Goal: Task Accomplishment & Management: Use online tool/utility

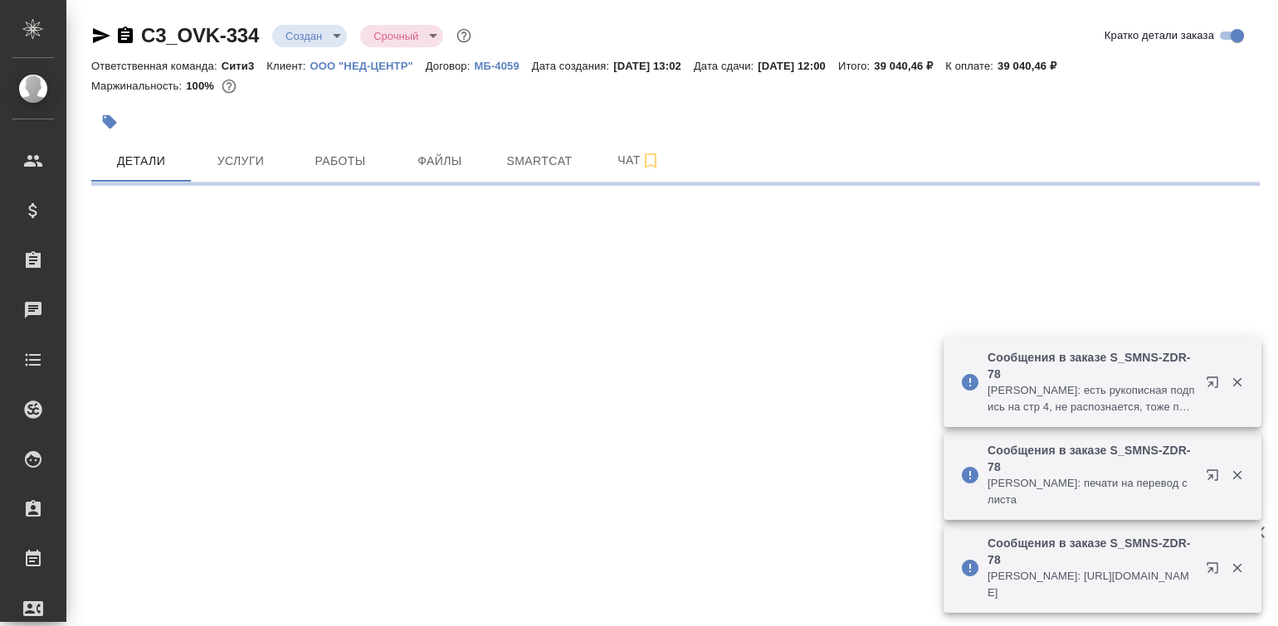
select select "RU"
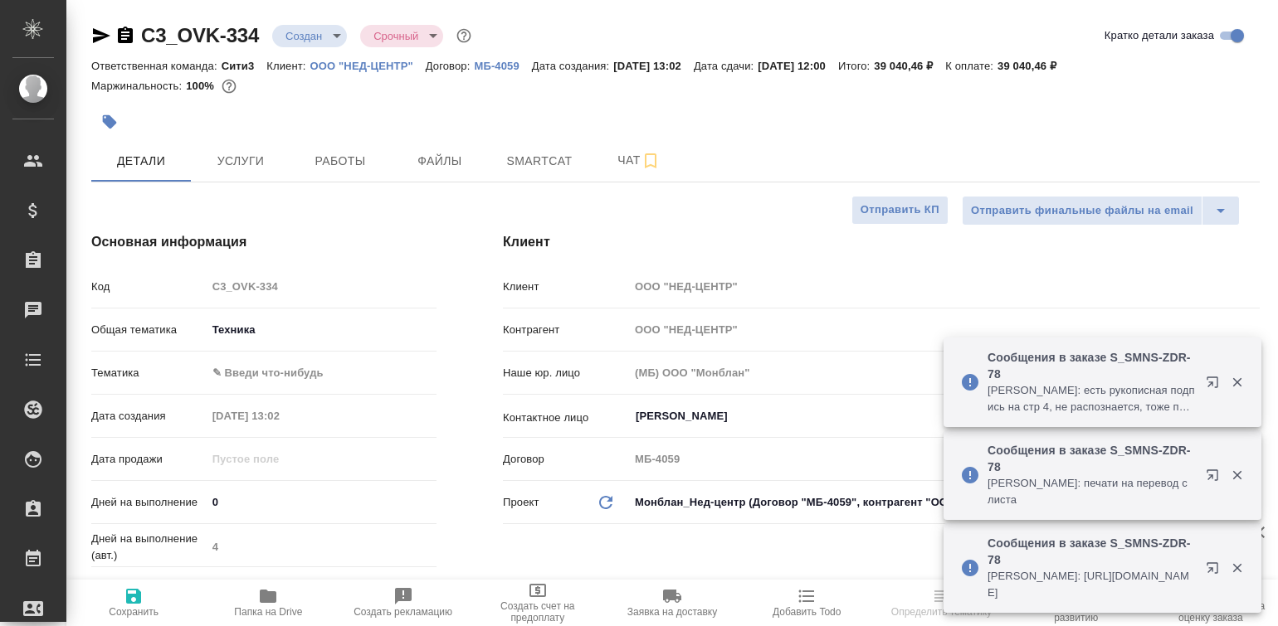
type textarea "x"
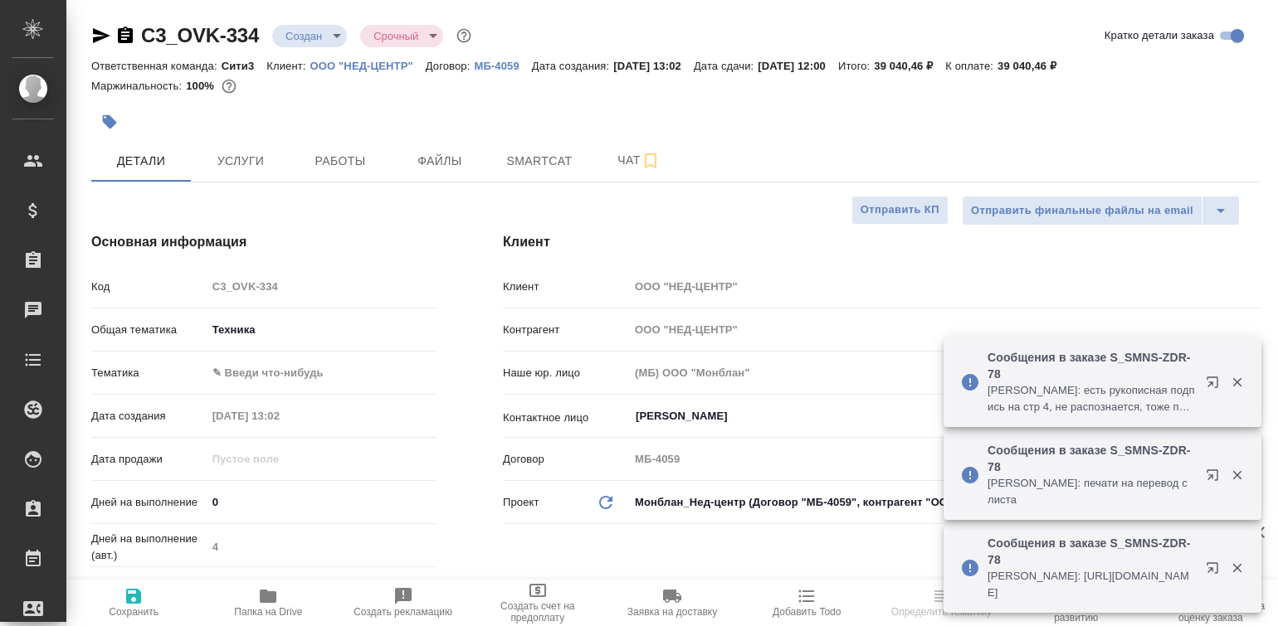
type textarea "x"
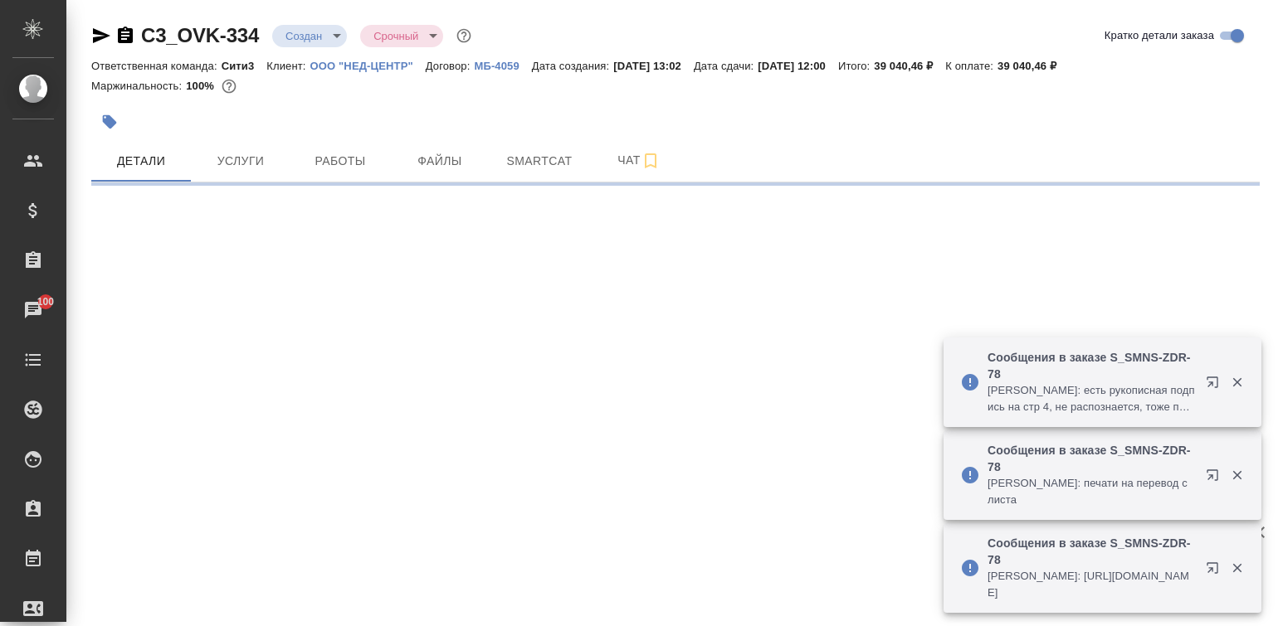
select select "RU"
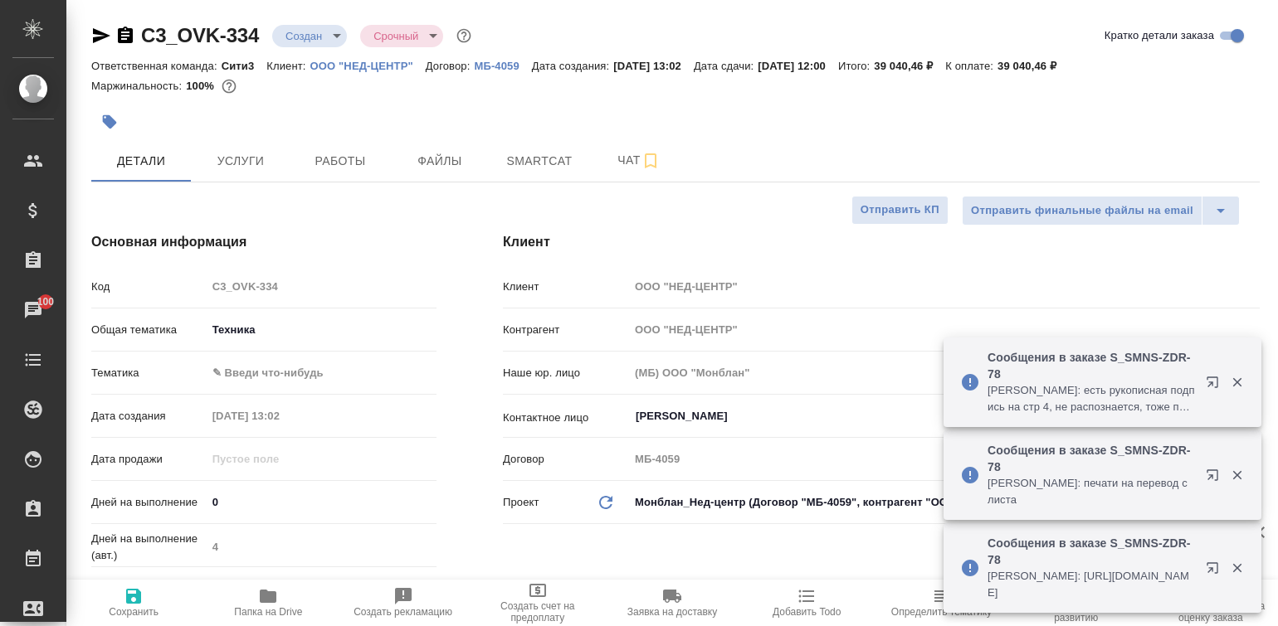
type textarea "x"
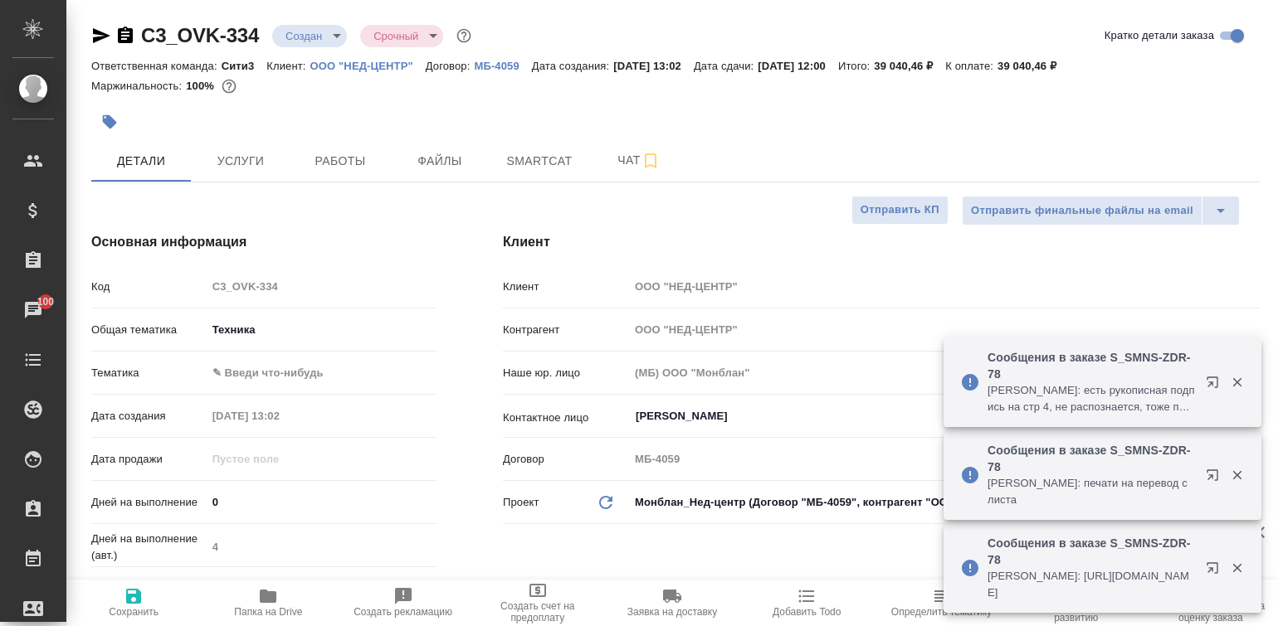
type textarea "x"
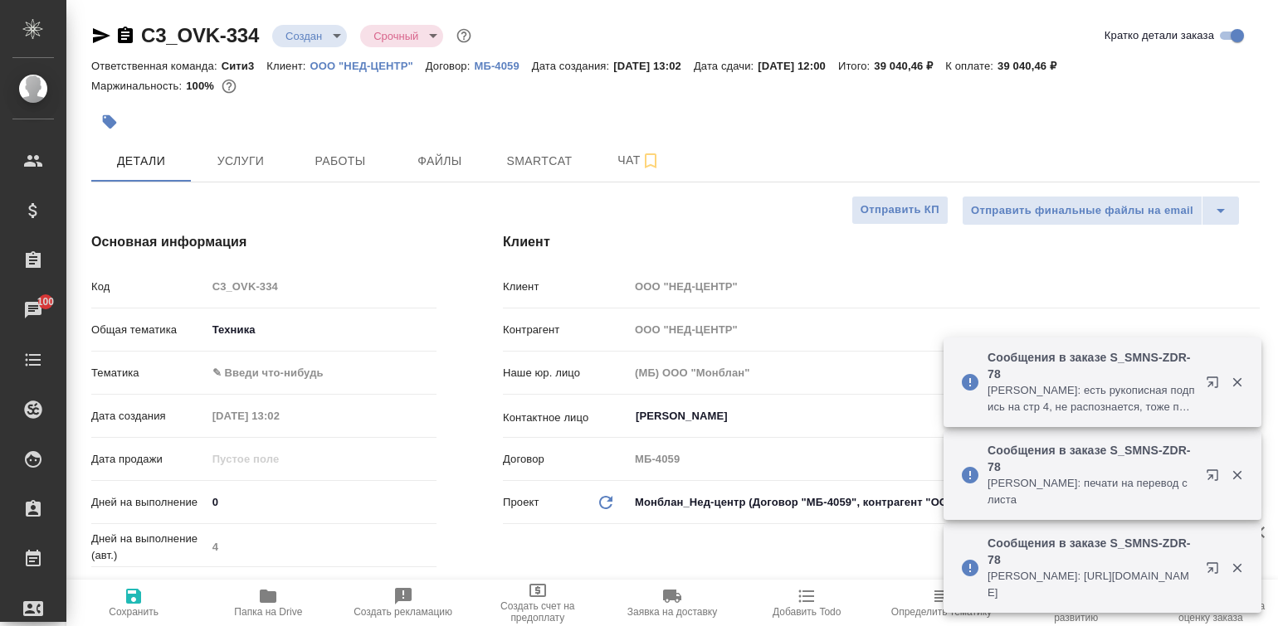
type textarea "x"
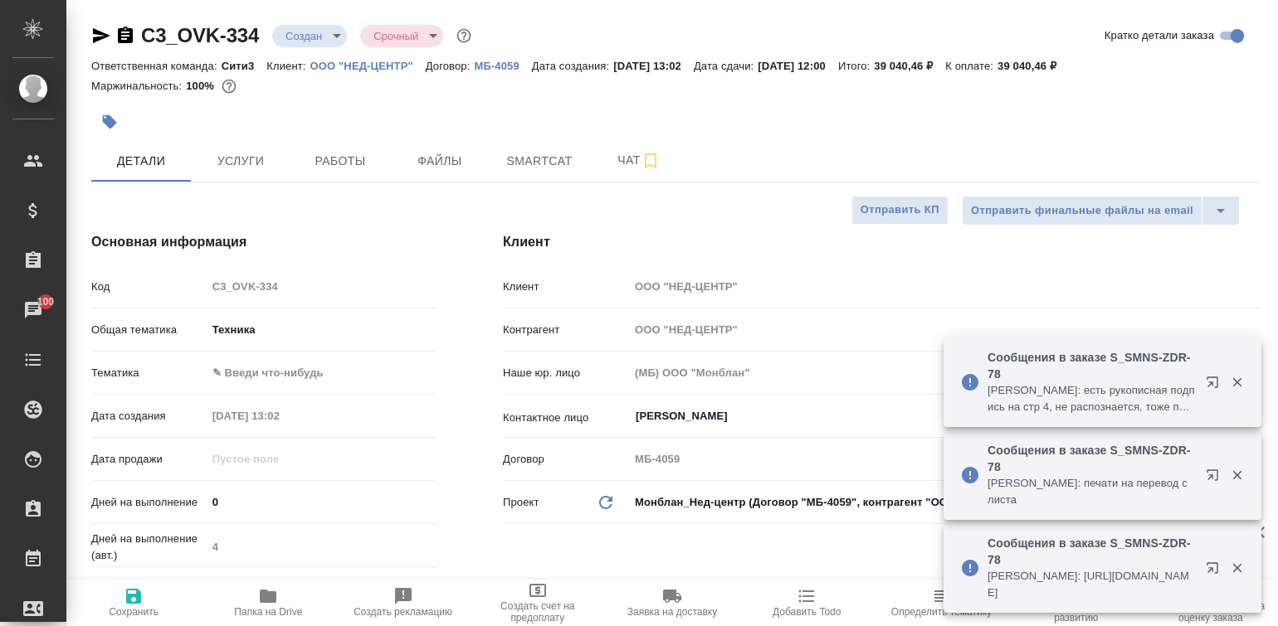
type textarea "x"
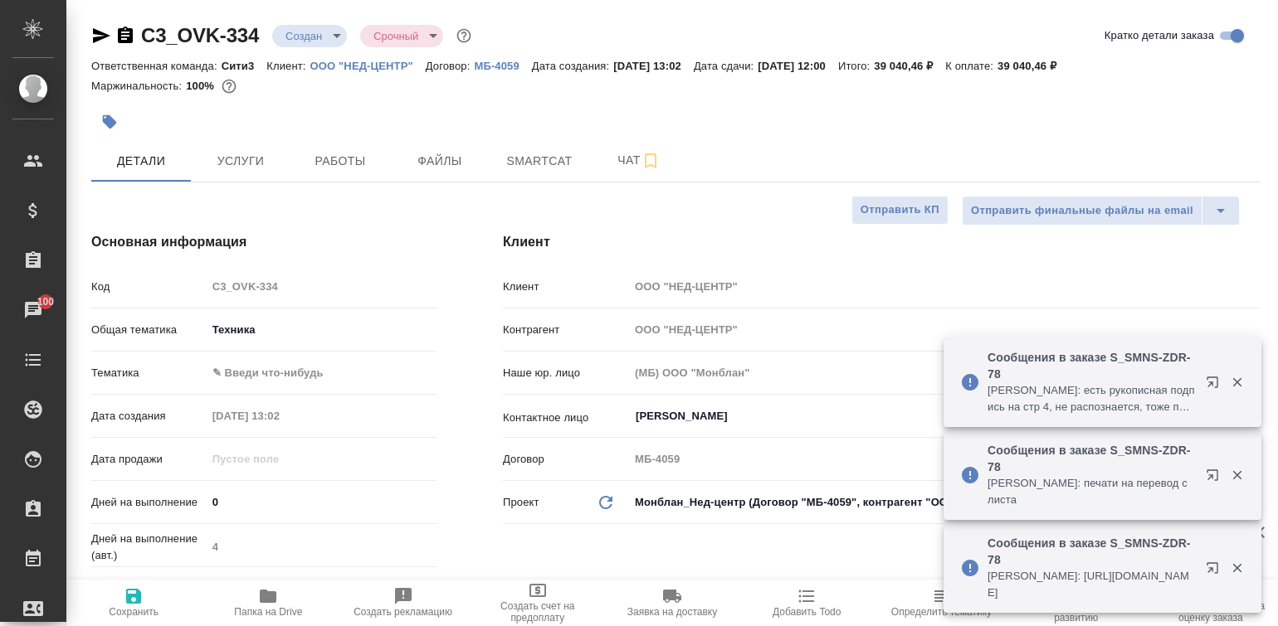
type textarea "x"
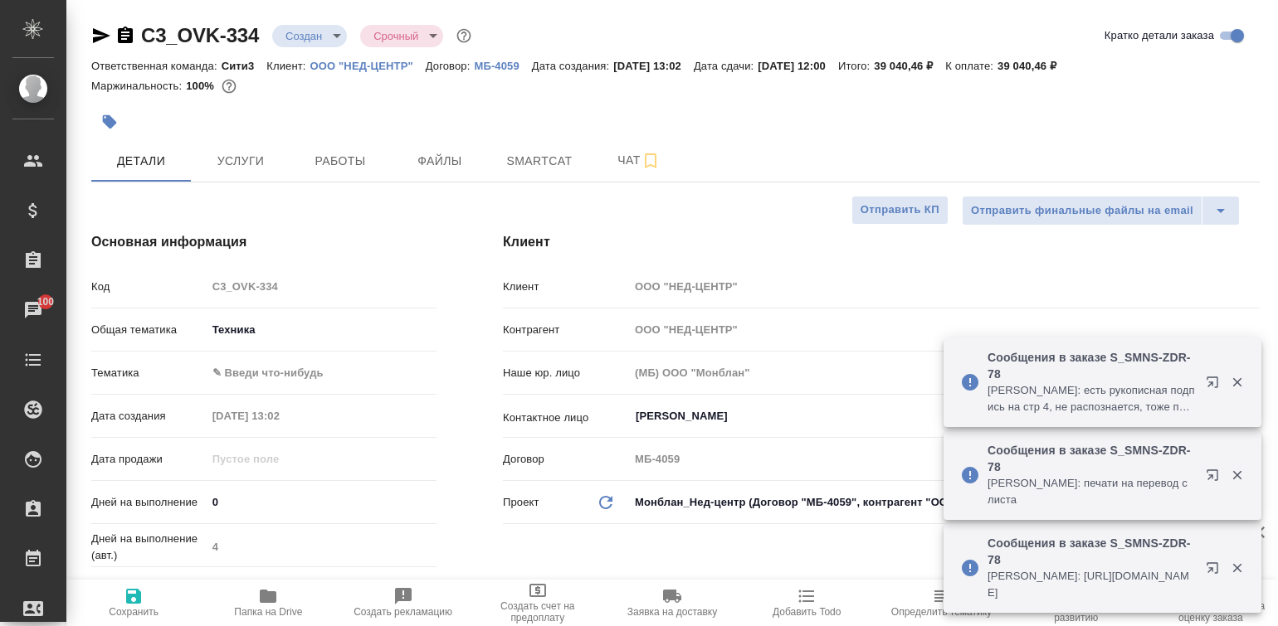
type textarea "x"
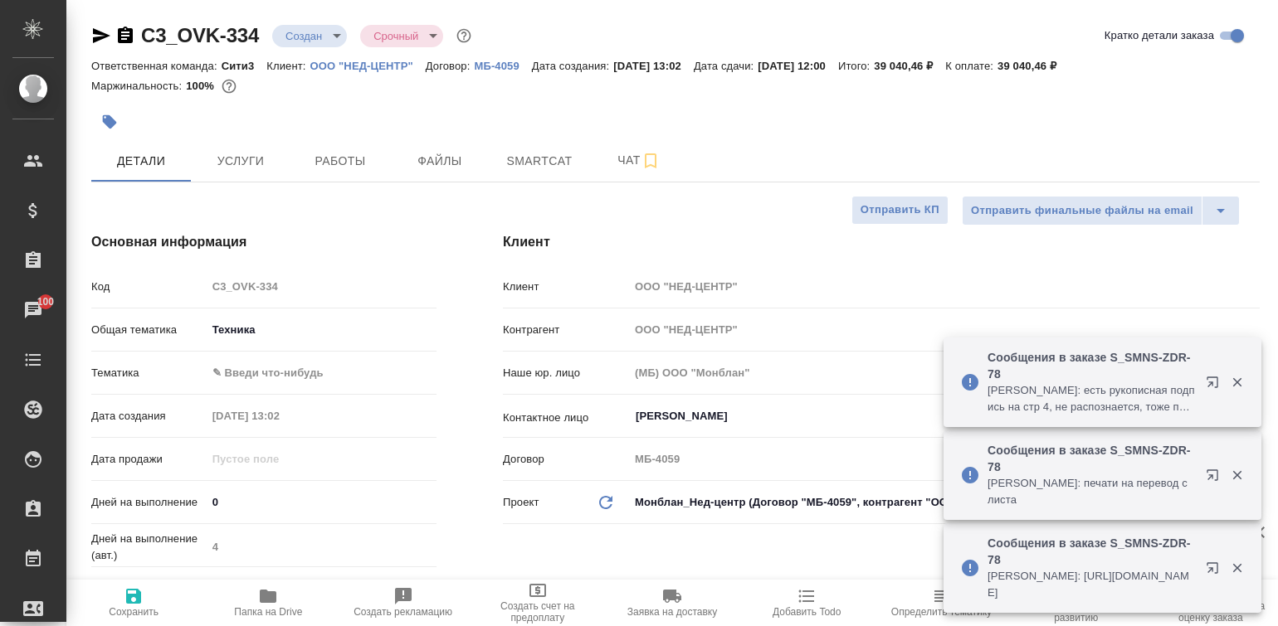
type textarea "x"
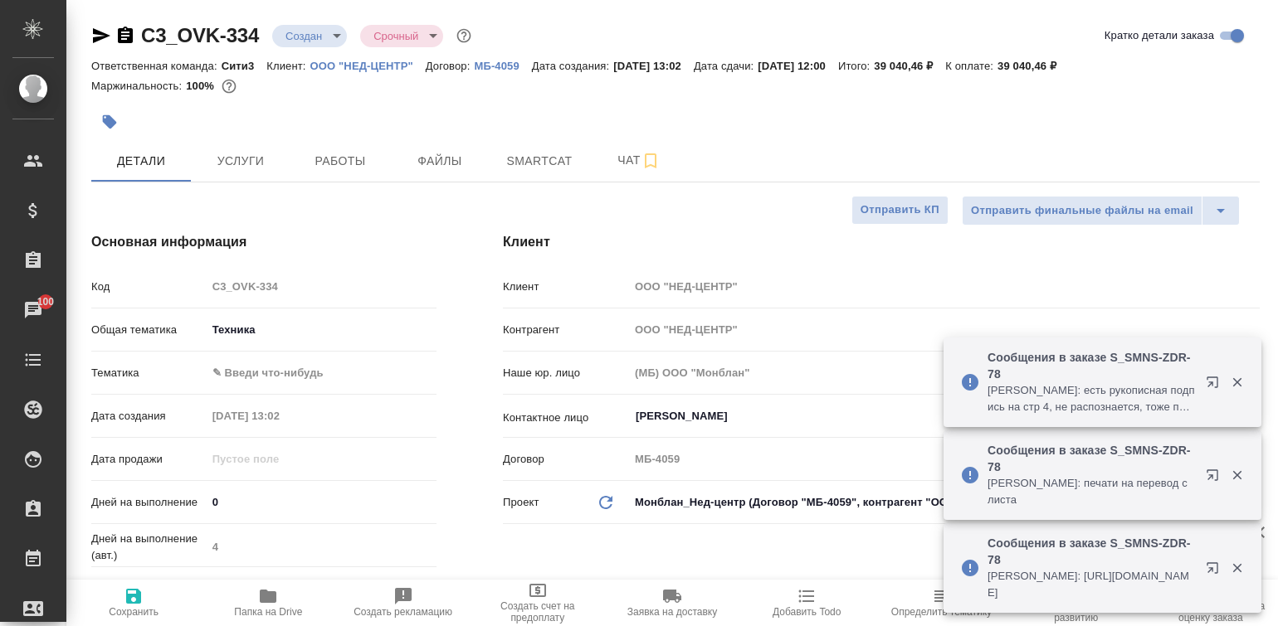
type textarea "x"
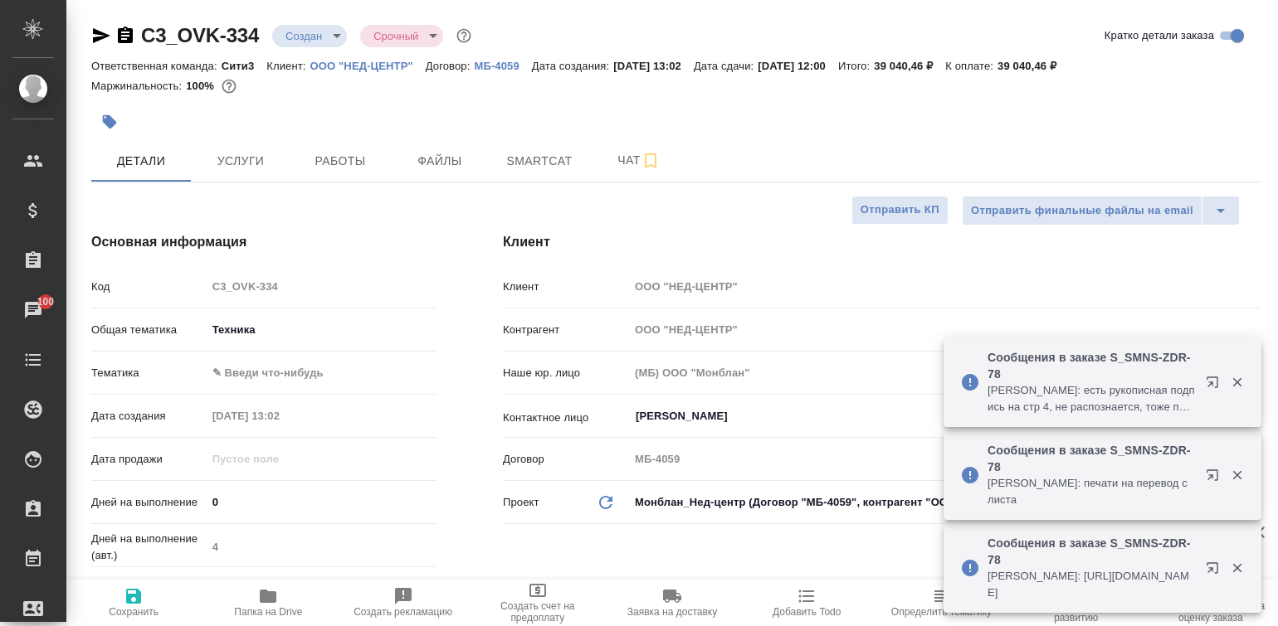
type textarea "x"
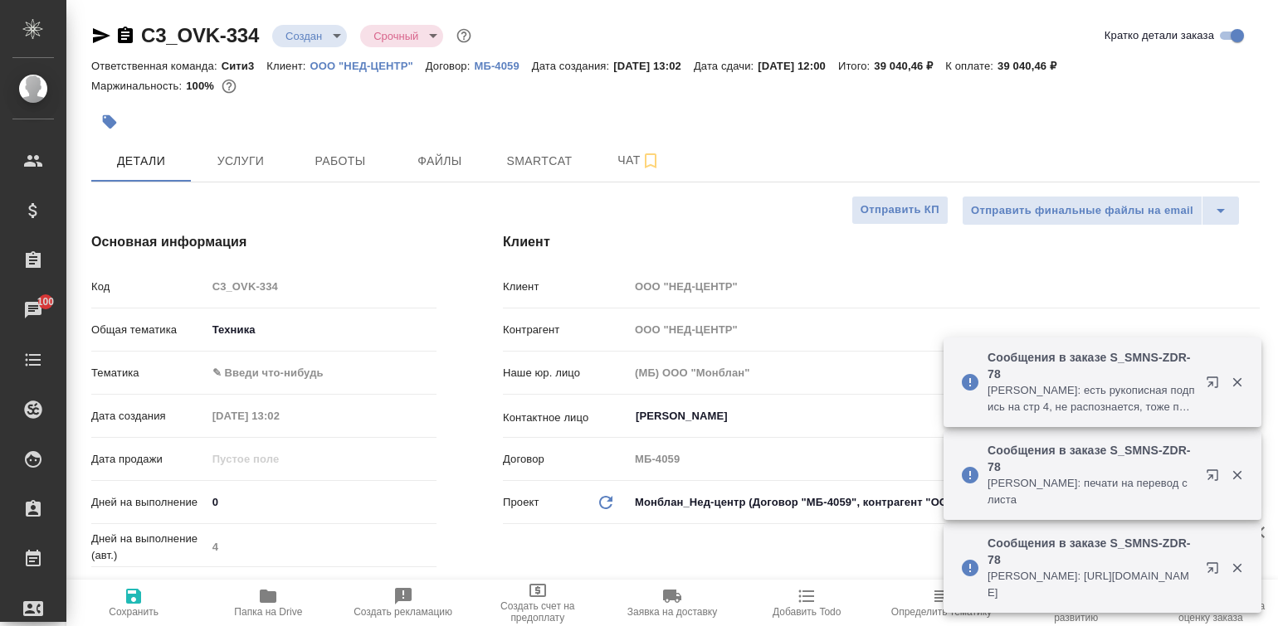
type textarea "x"
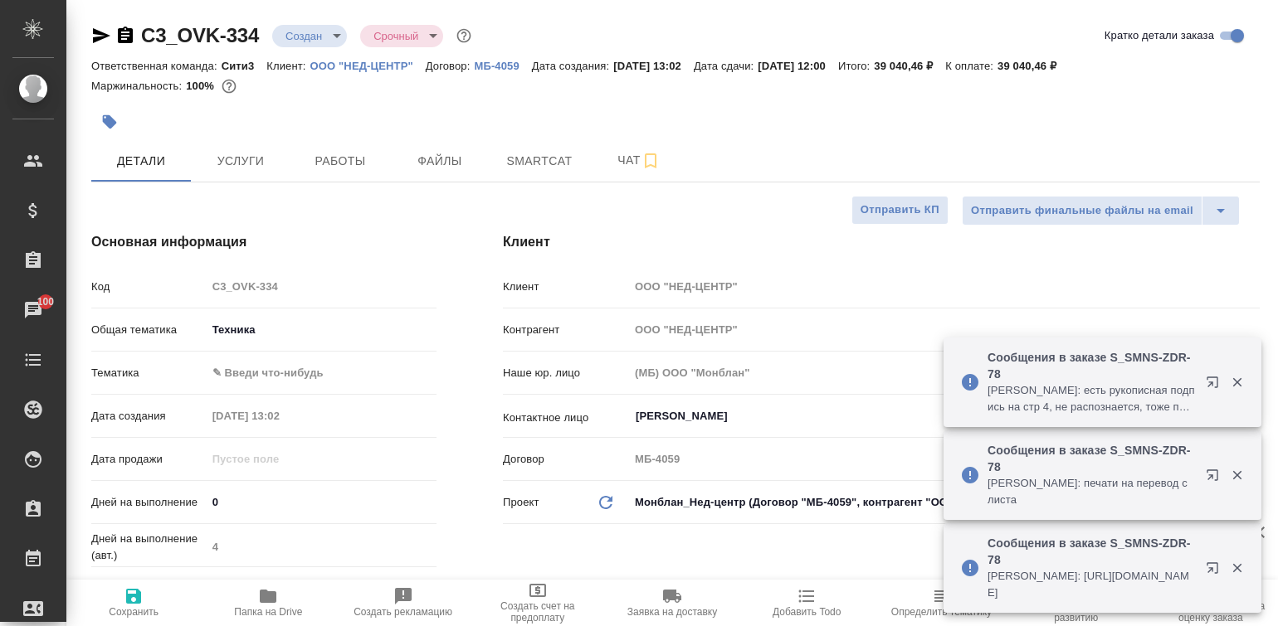
type textarea "x"
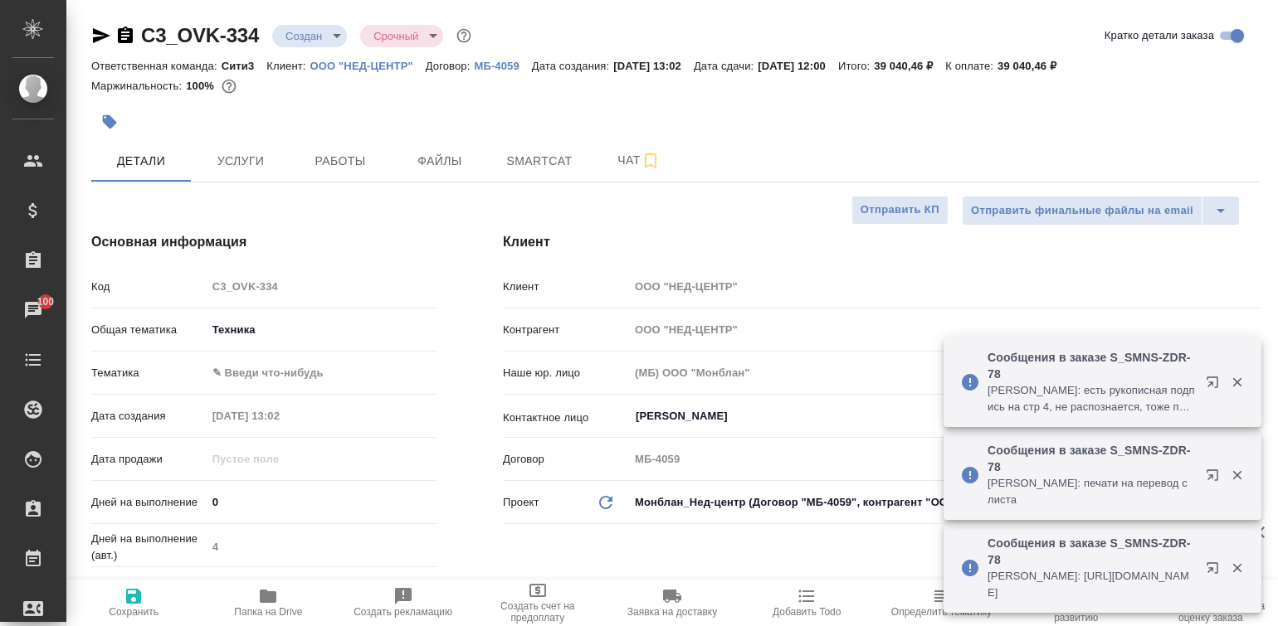
type textarea "x"
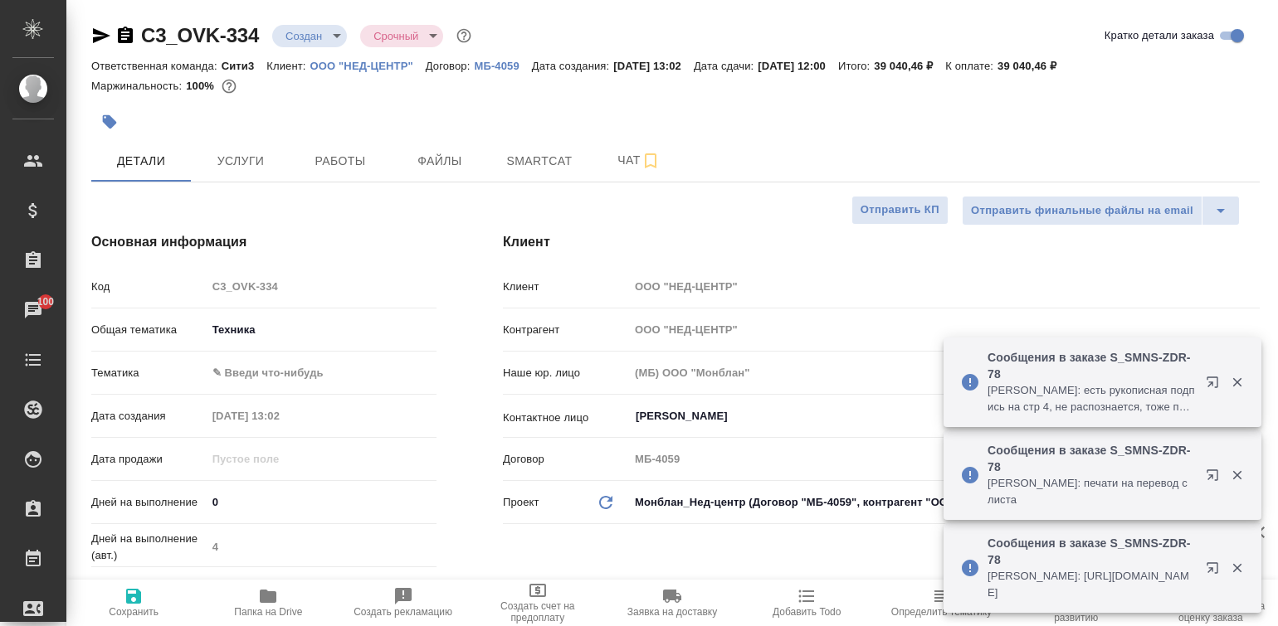
type textarea "x"
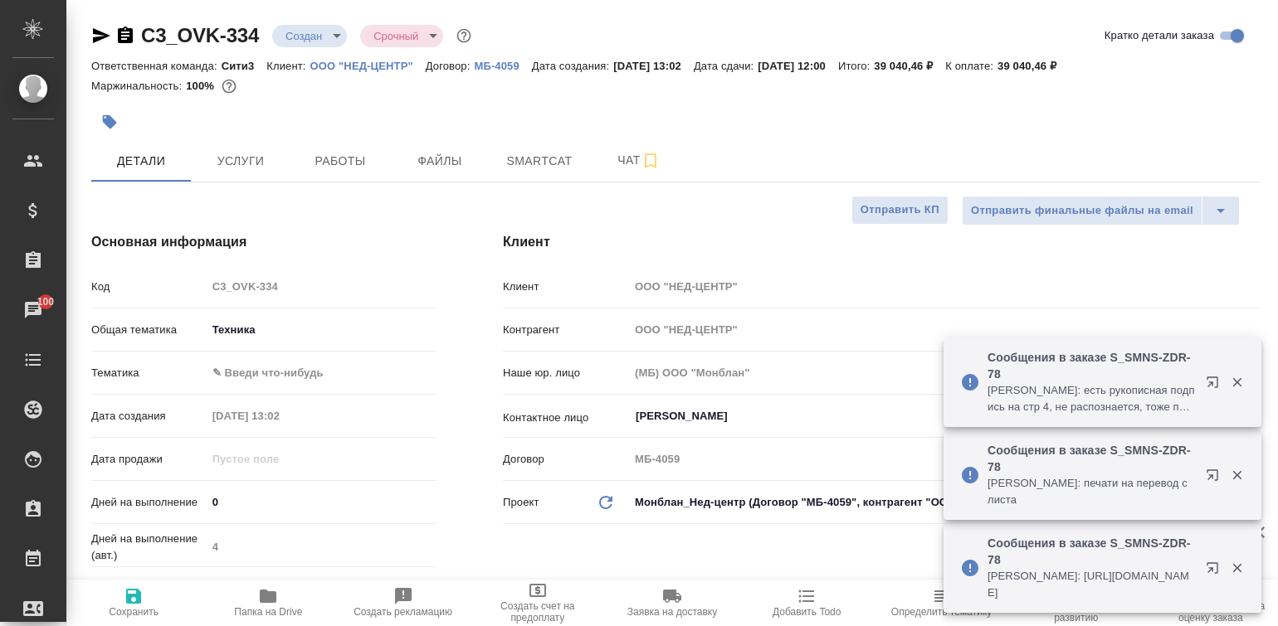
type textarea "x"
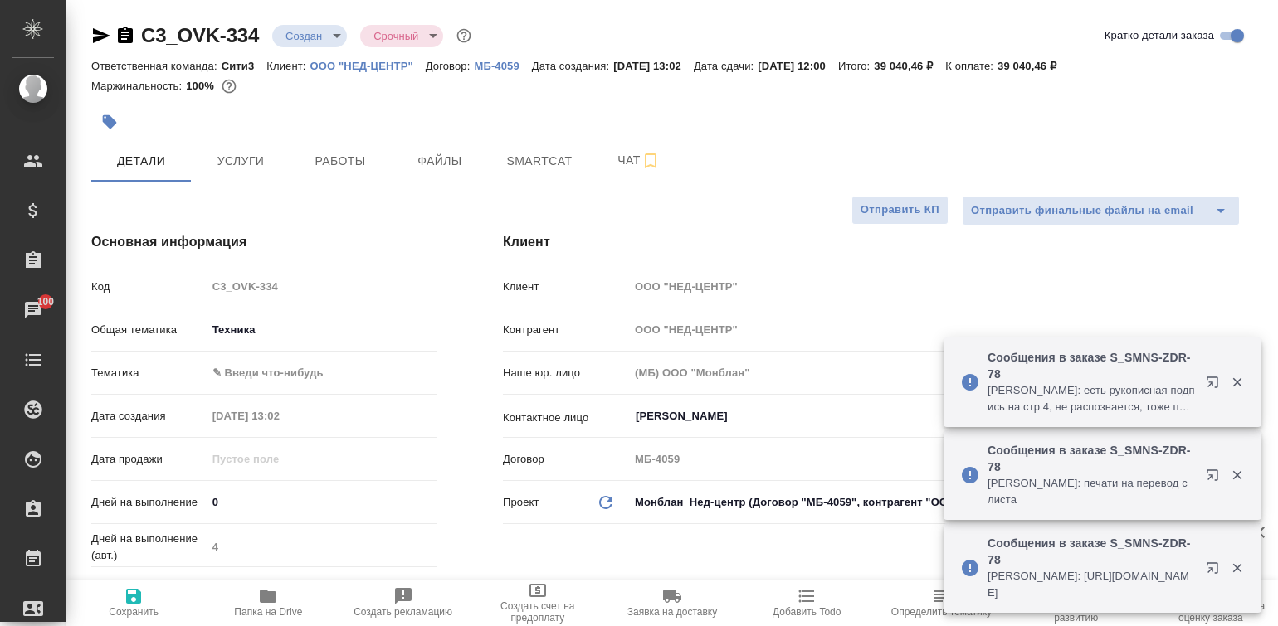
type textarea "x"
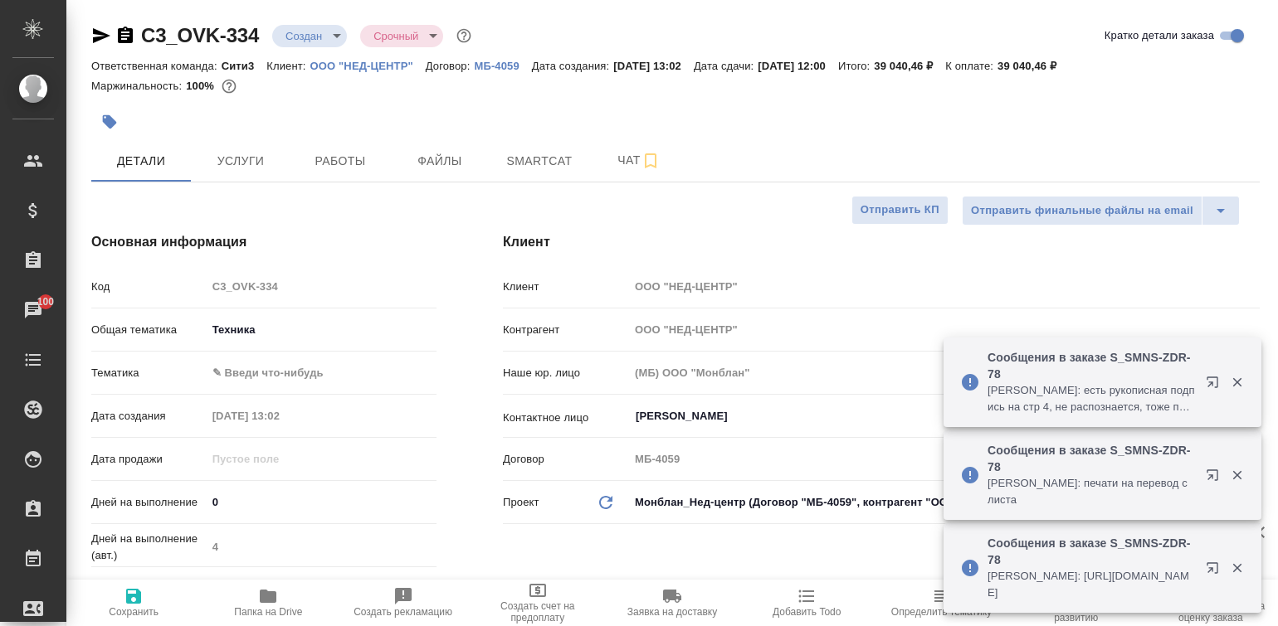
type textarea "x"
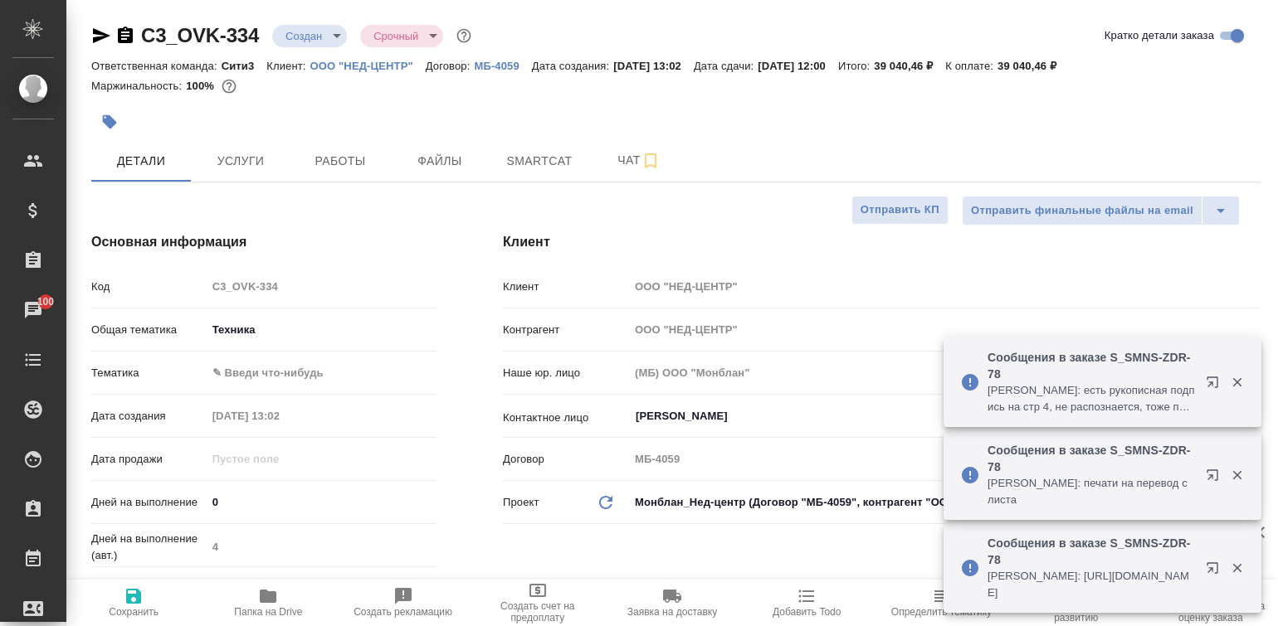
type textarea "x"
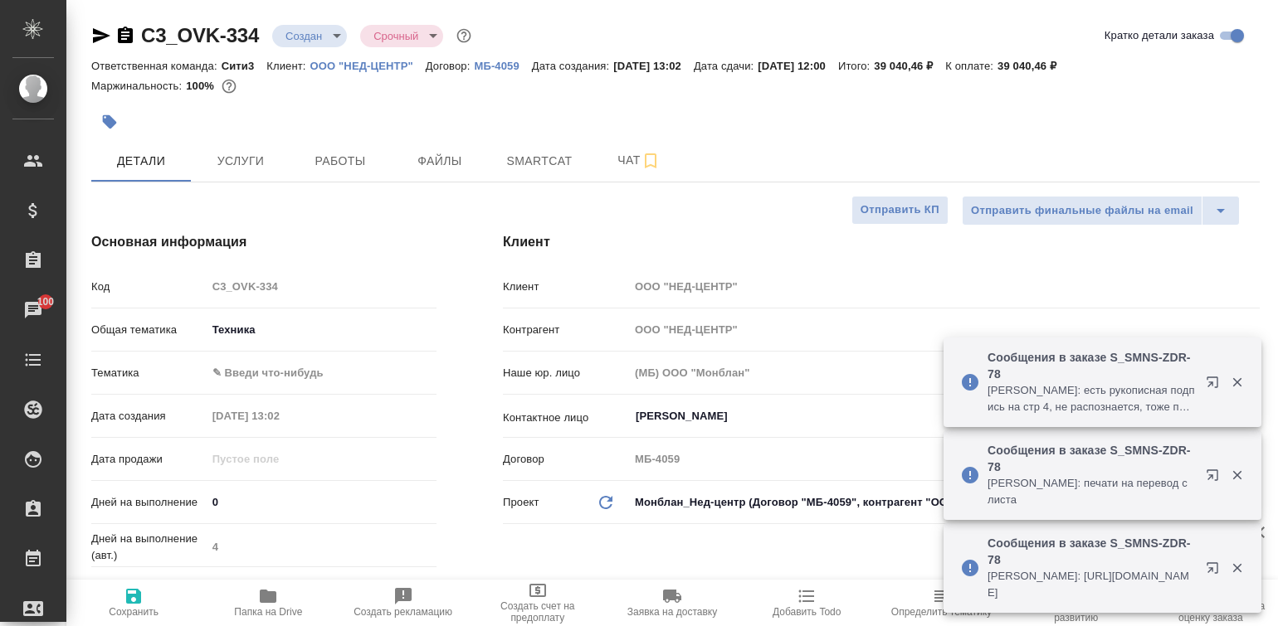
type textarea "x"
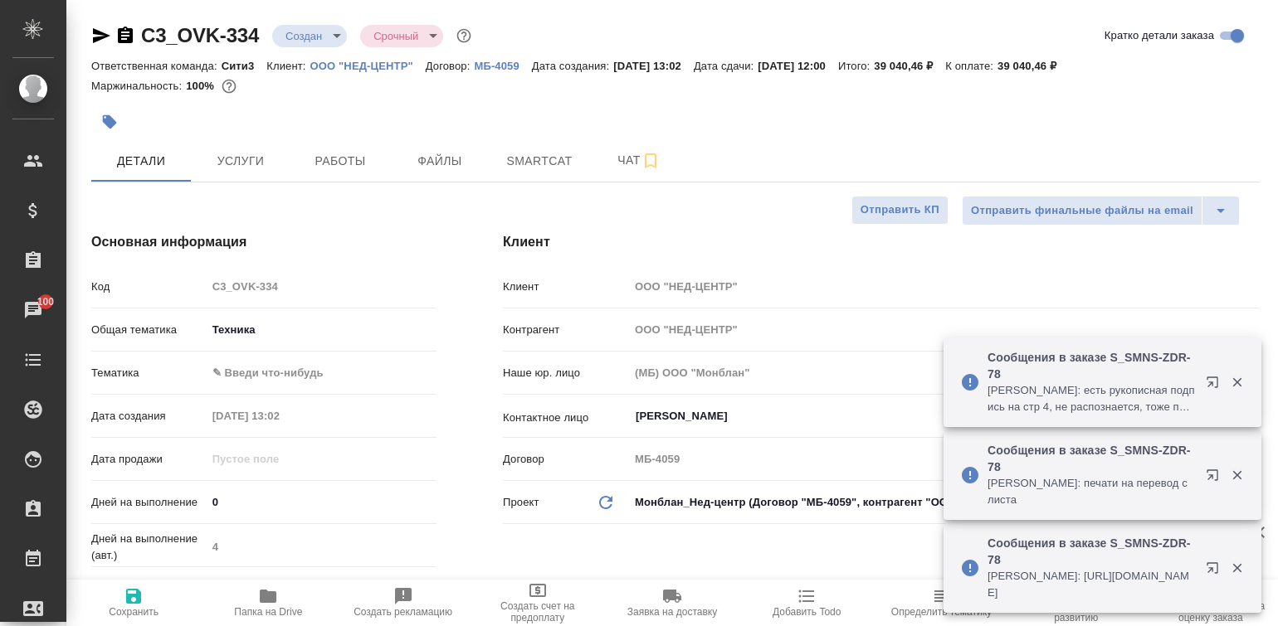
type textarea "x"
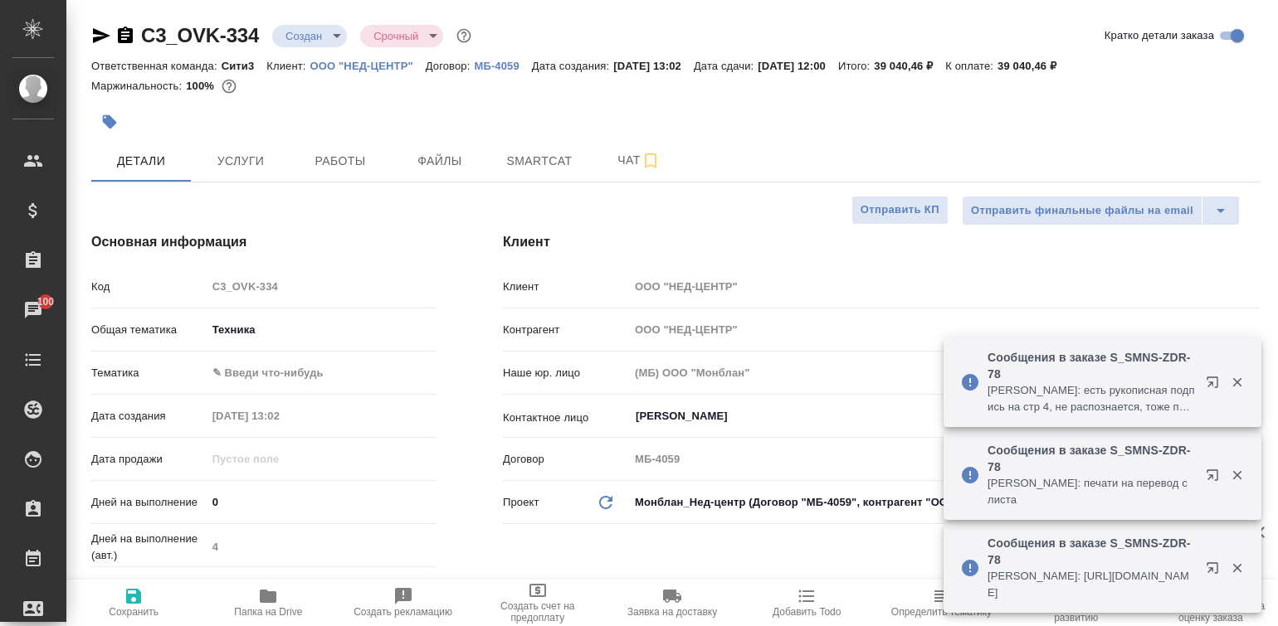
type textarea "x"
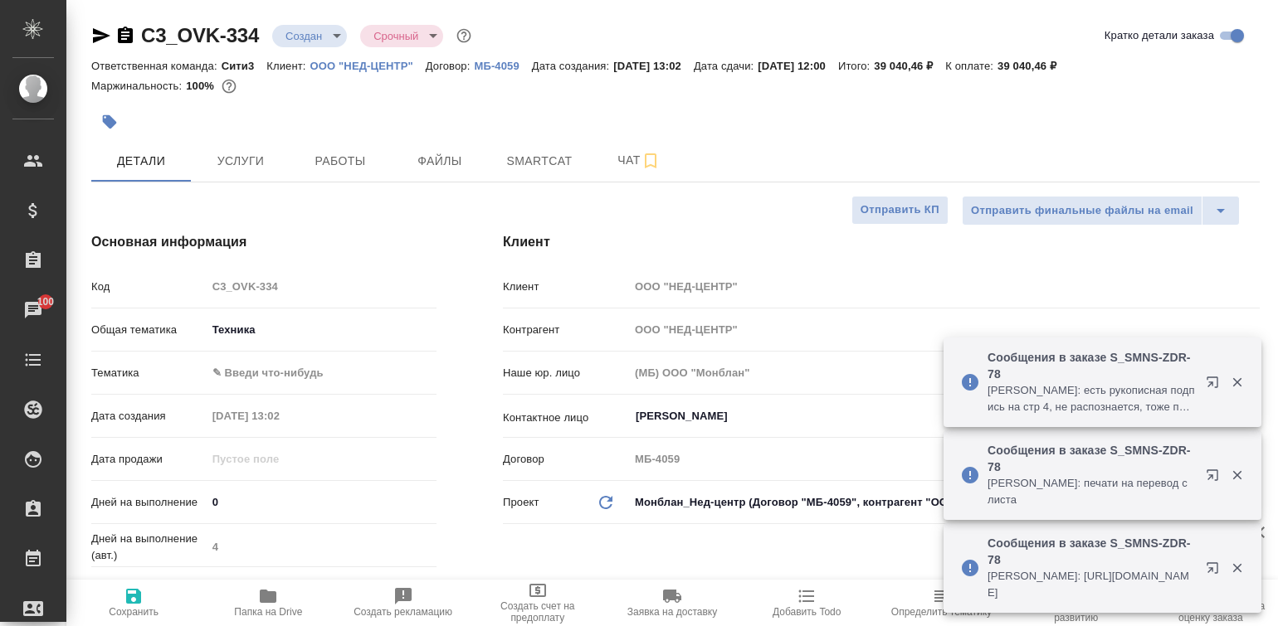
type textarea "x"
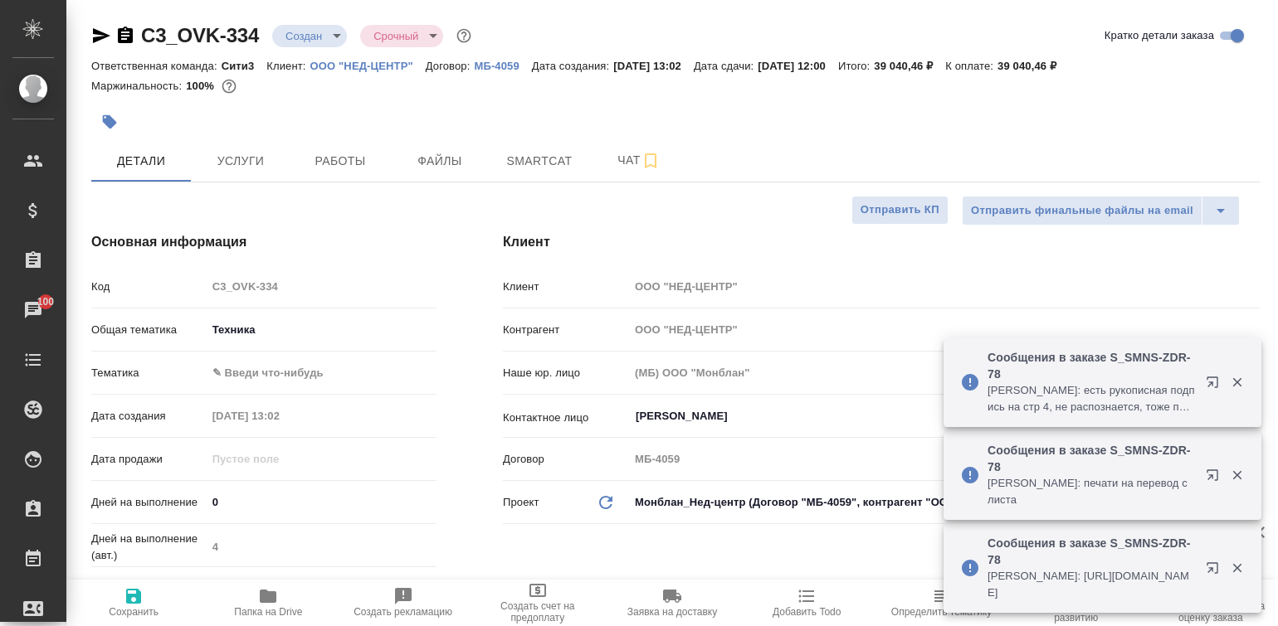
type textarea "x"
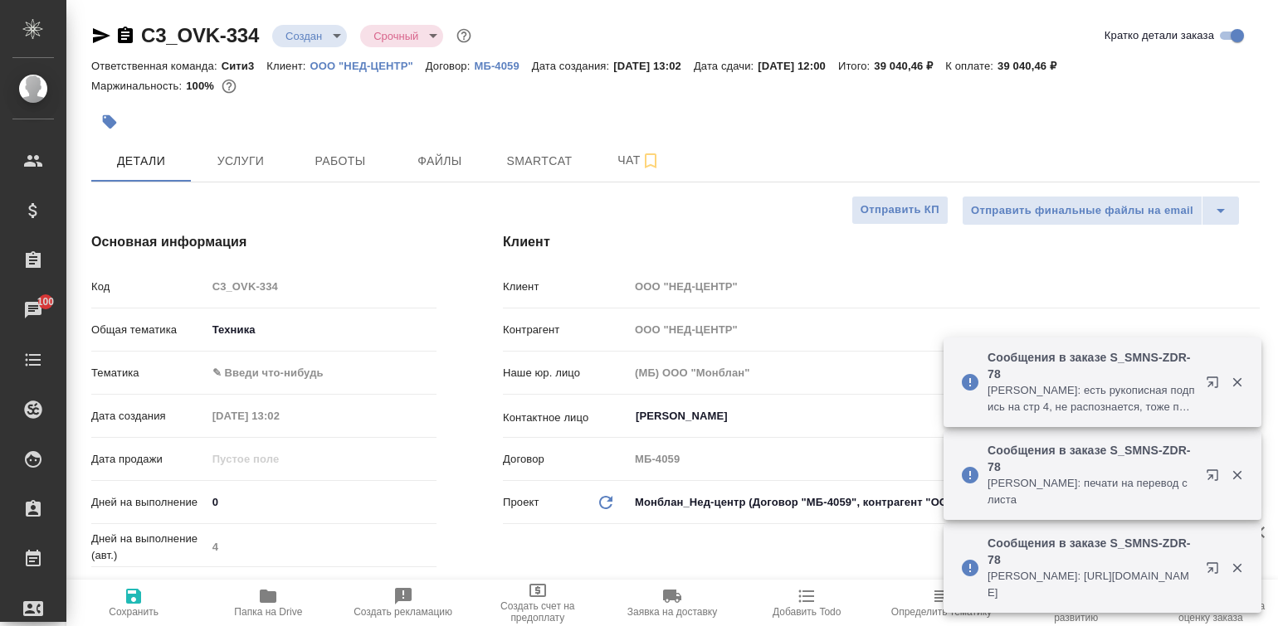
type textarea "x"
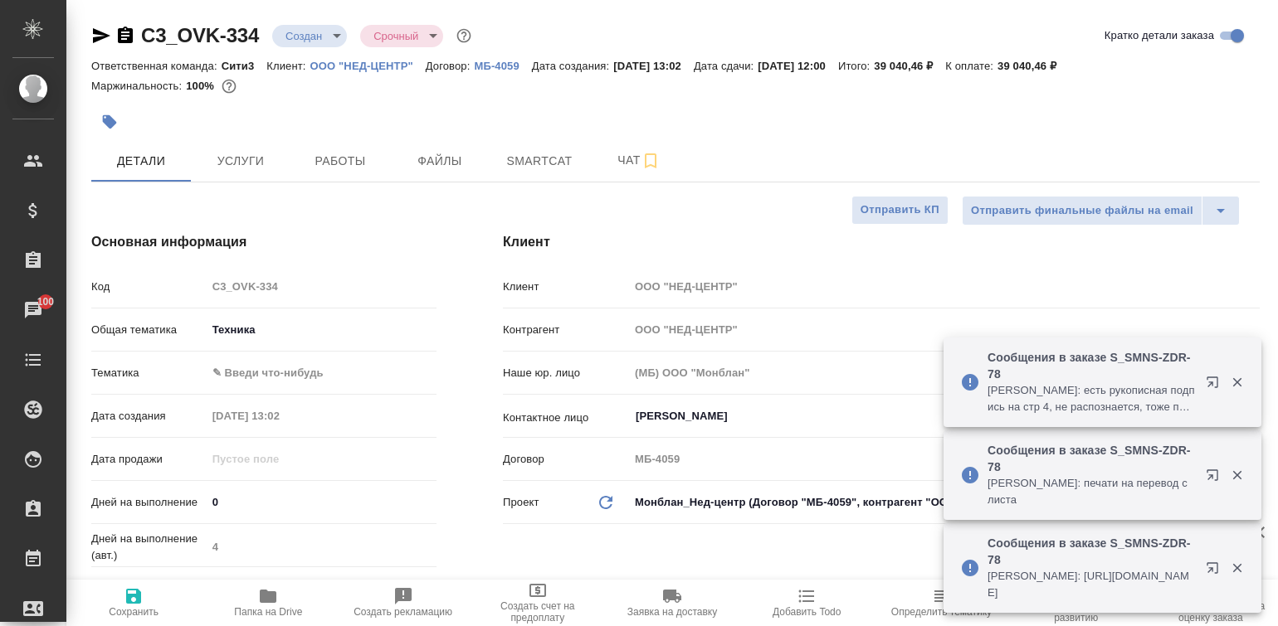
type textarea "x"
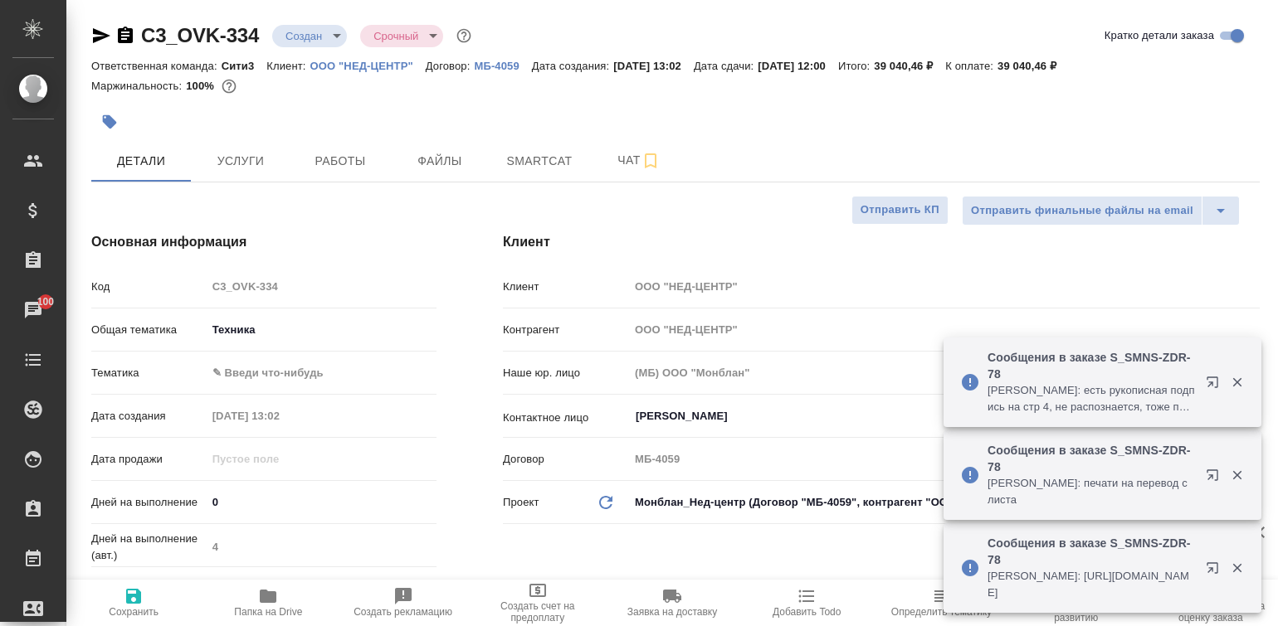
type textarea "x"
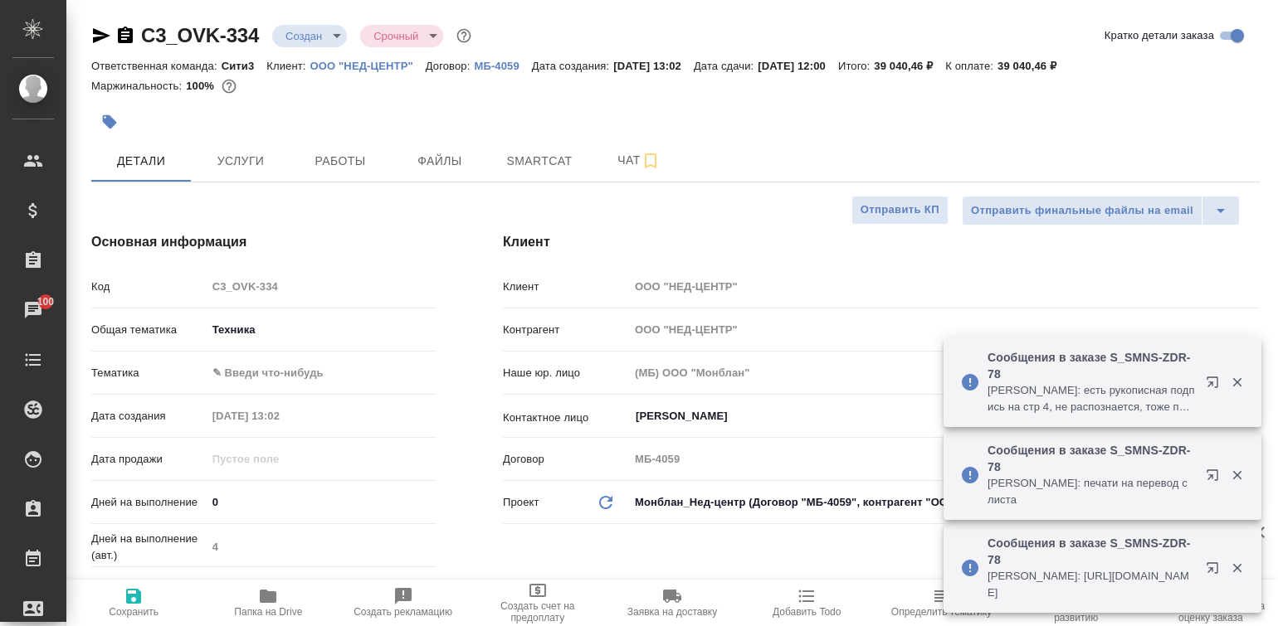
type textarea "x"
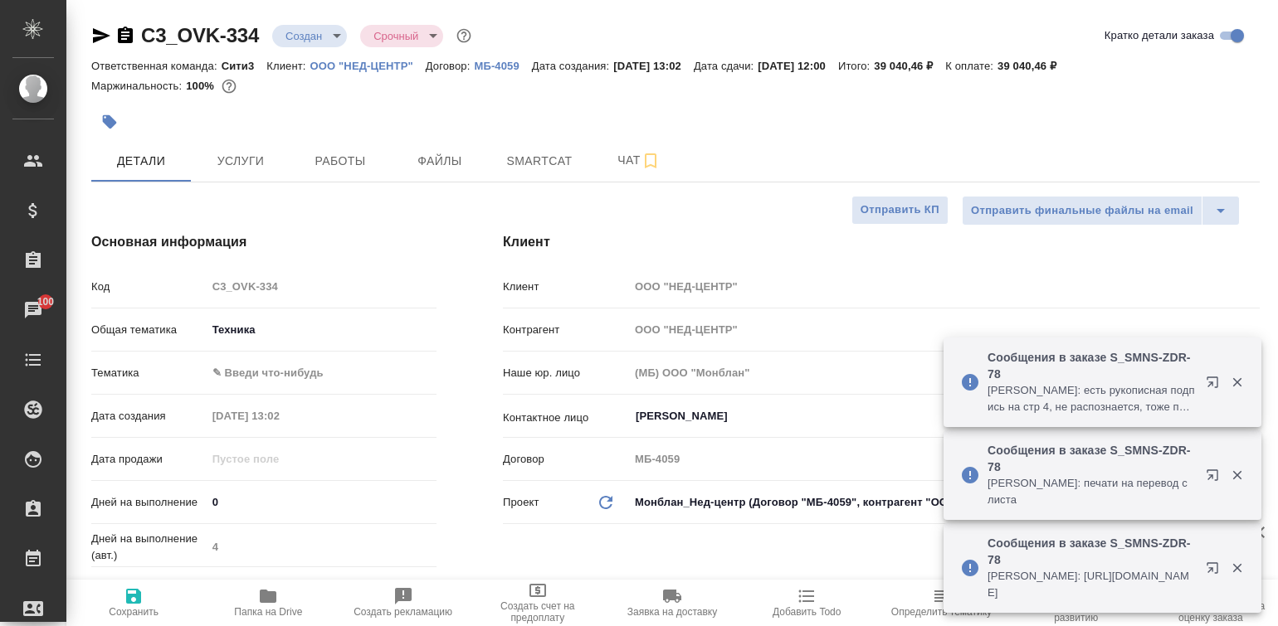
type textarea "x"
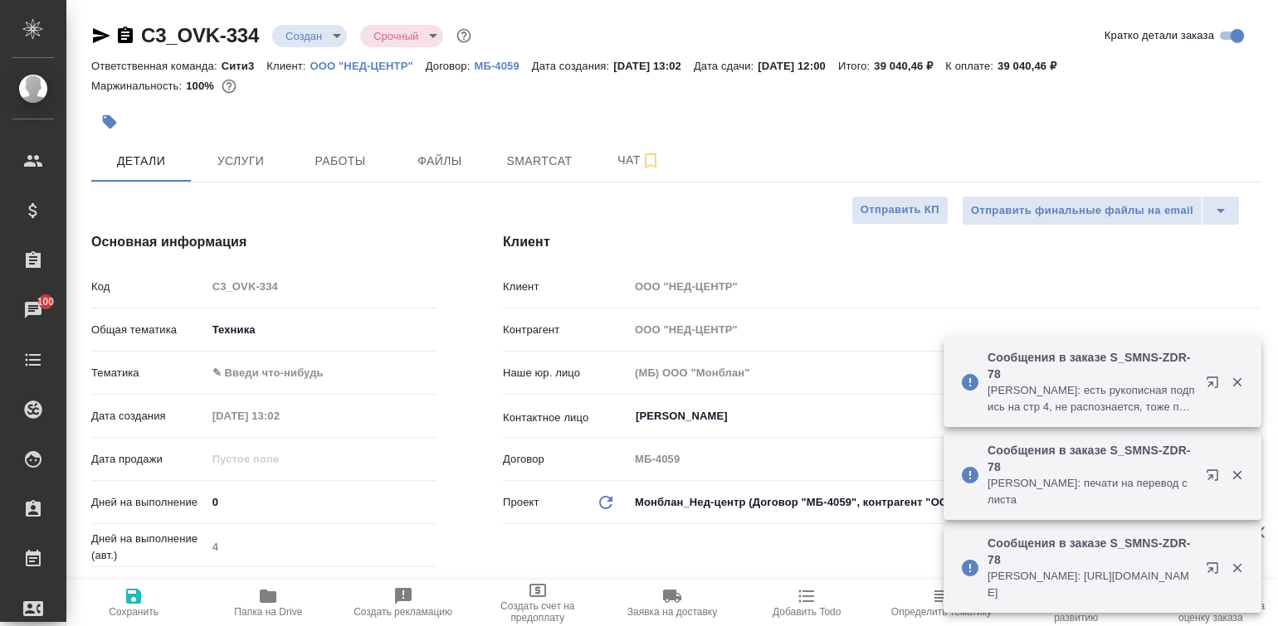
type textarea "x"
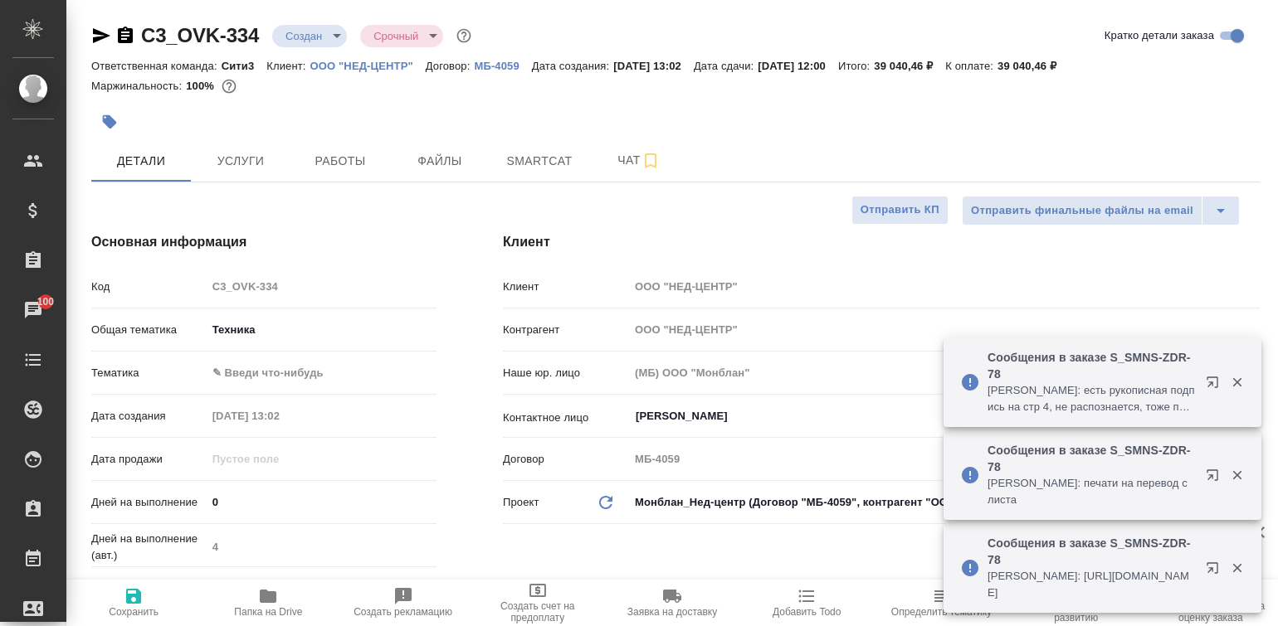
type textarea "x"
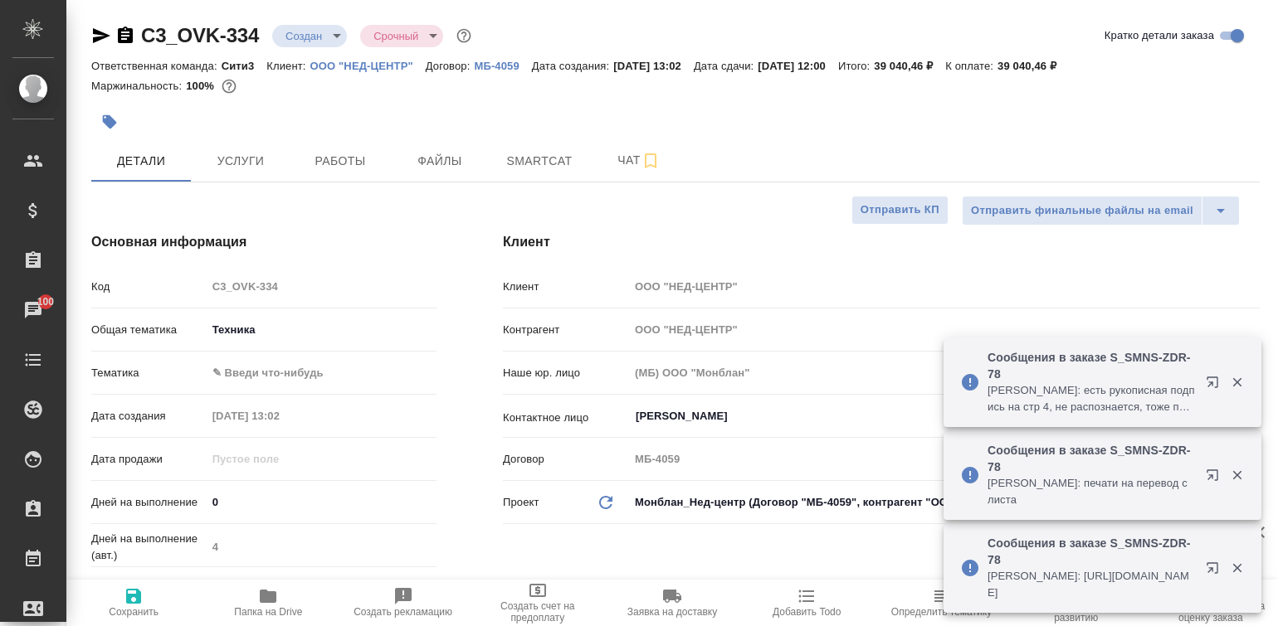
type textarea "x"
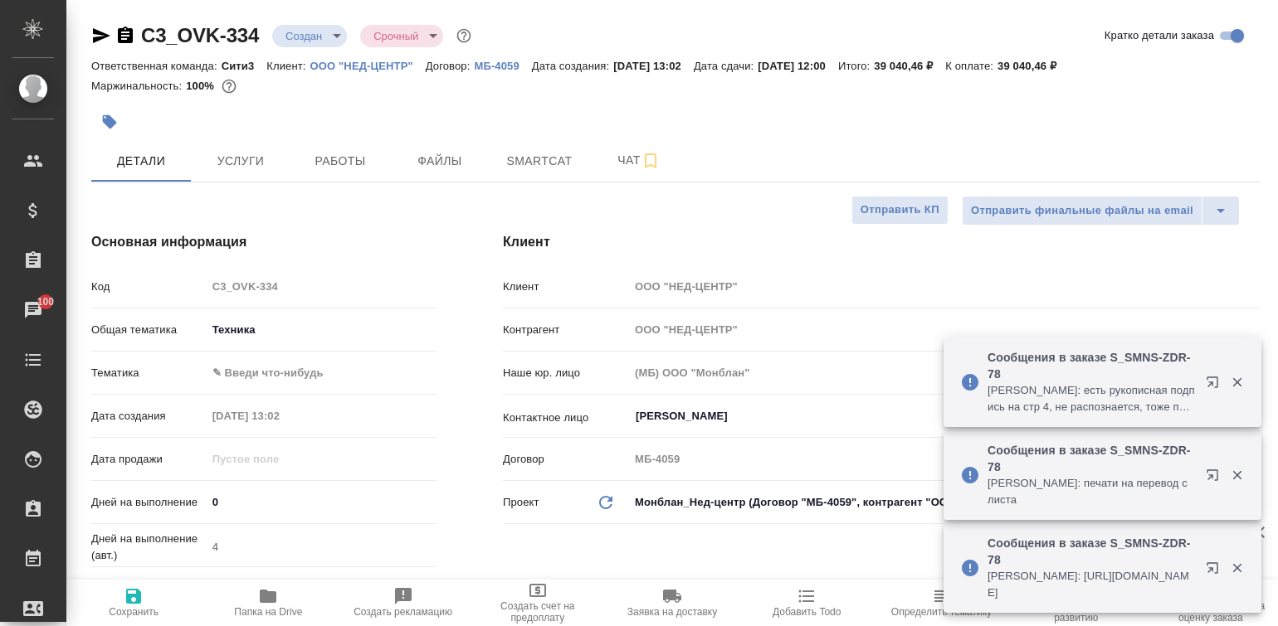
type textarea "x"
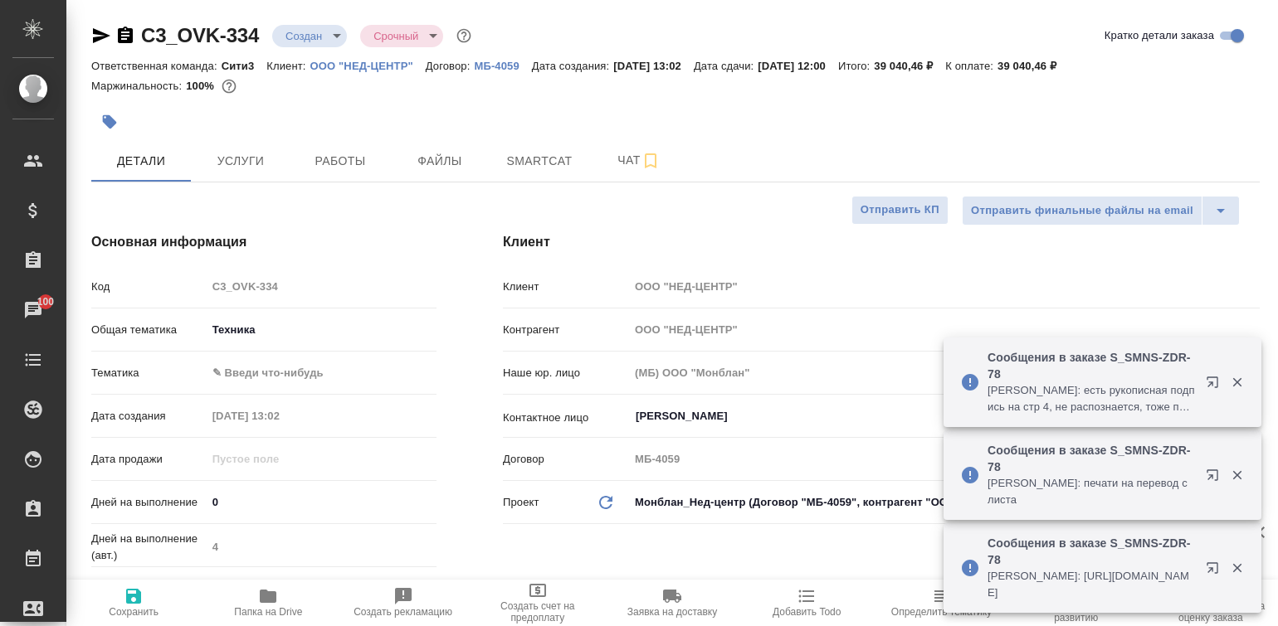
type textarea "x"
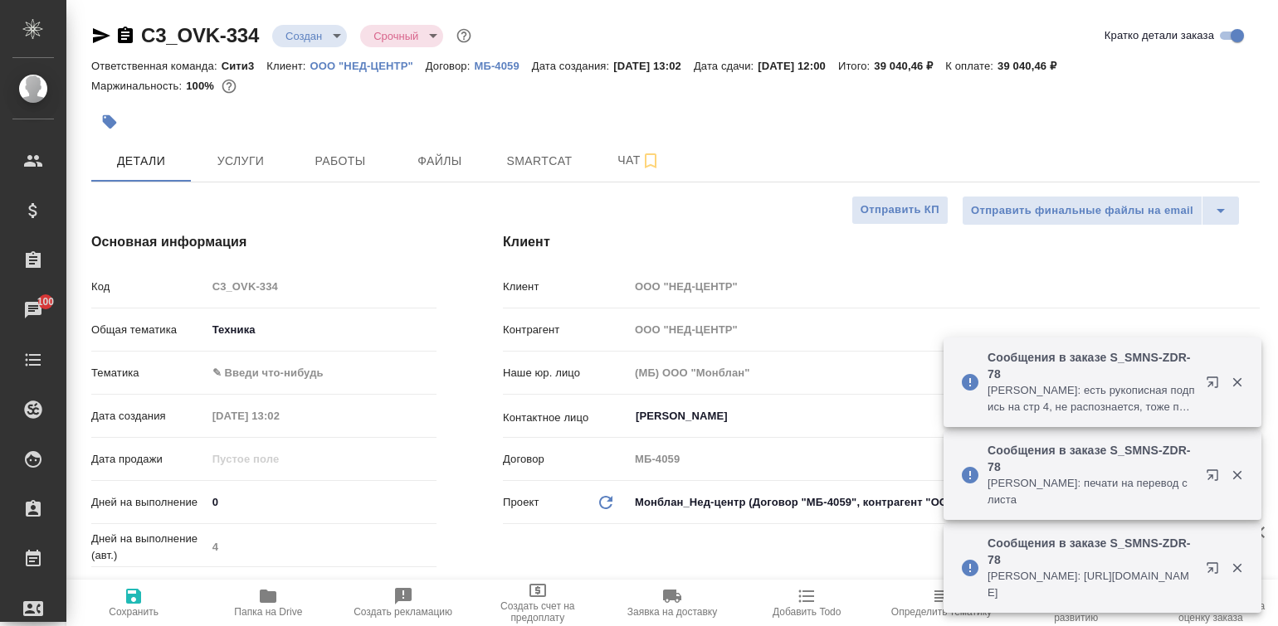
type textarea "x"
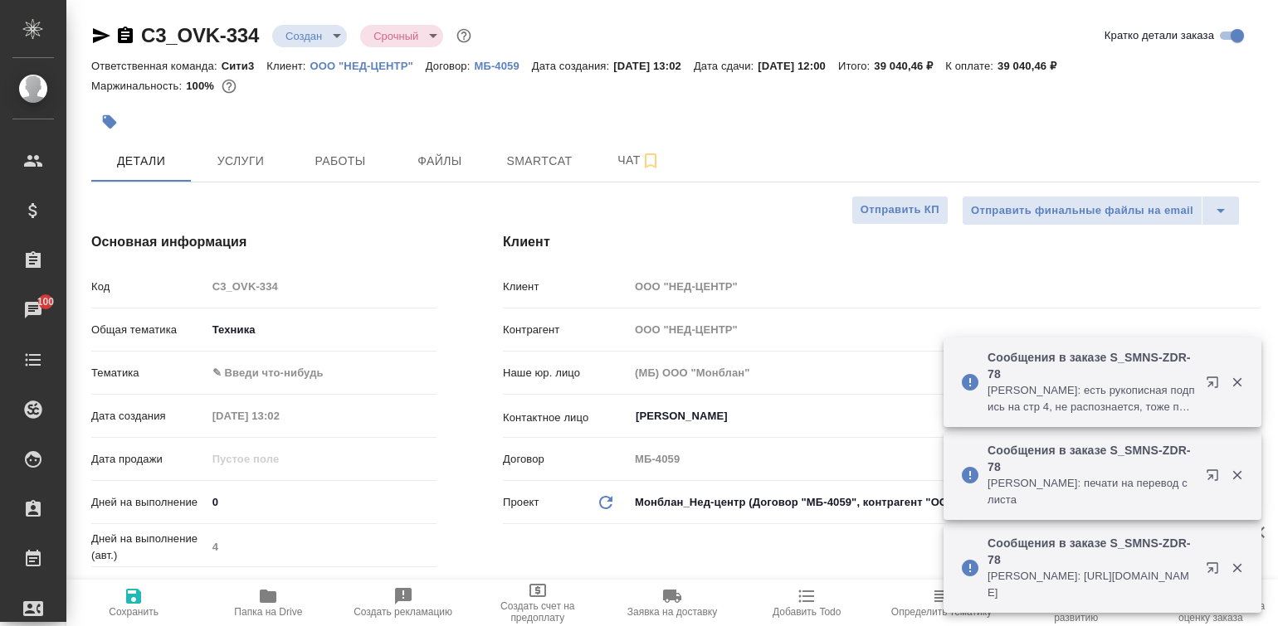
type textarea "x"
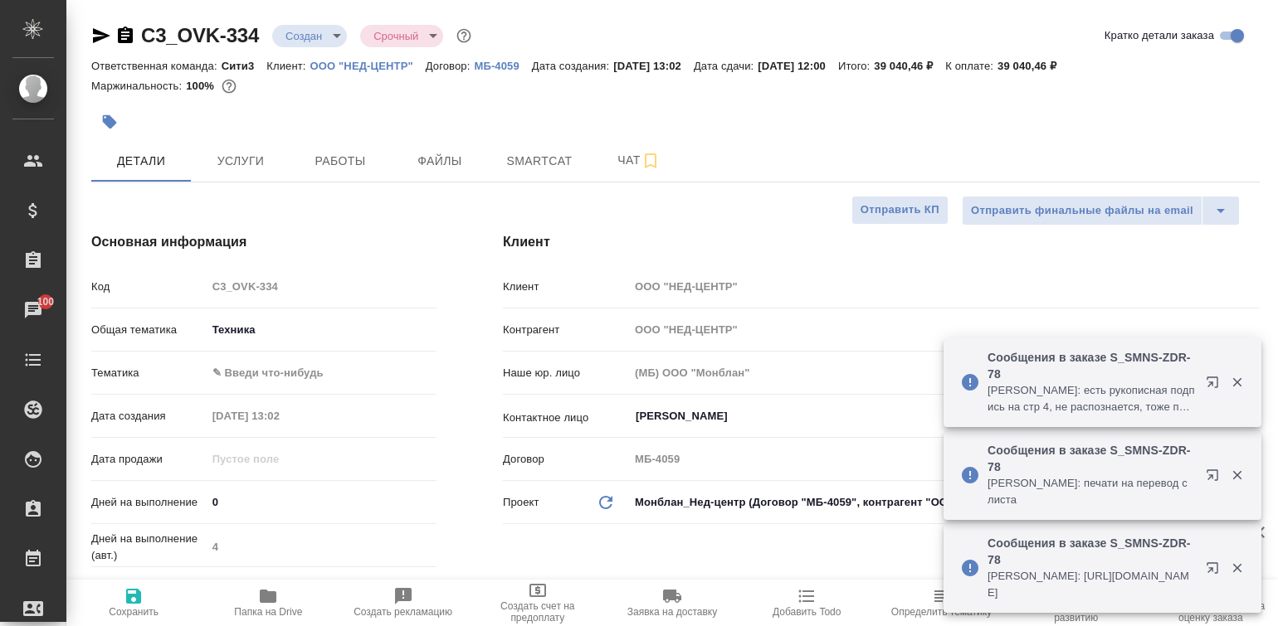
type textarea "x"
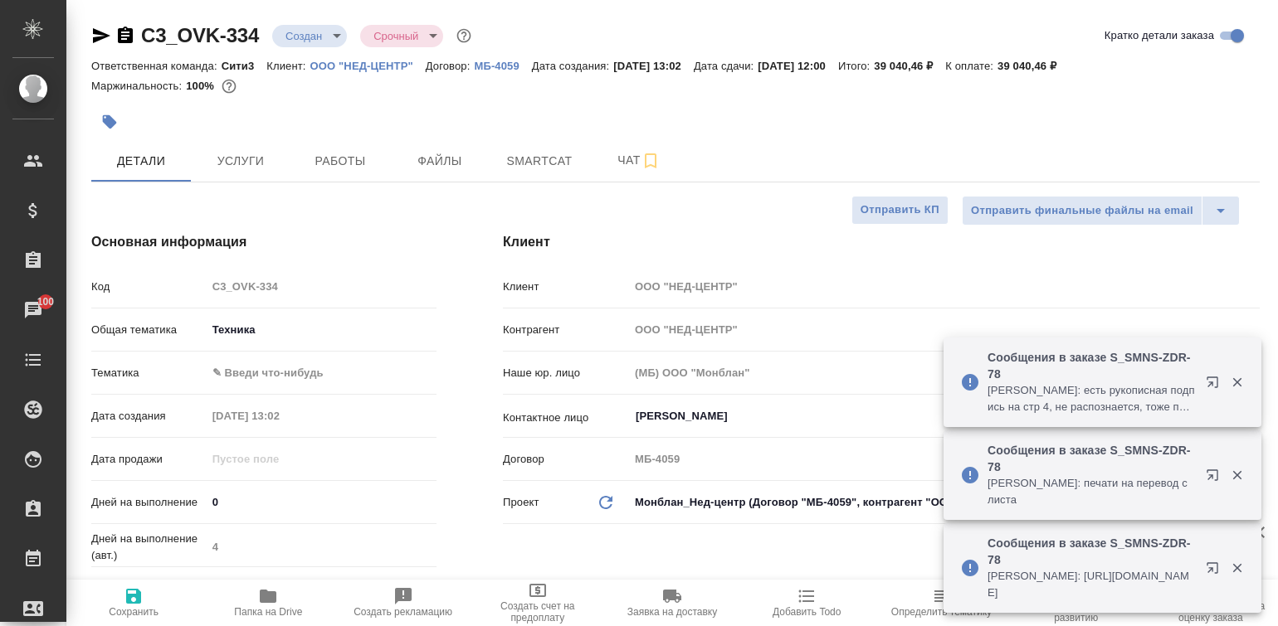
type textarea "x"
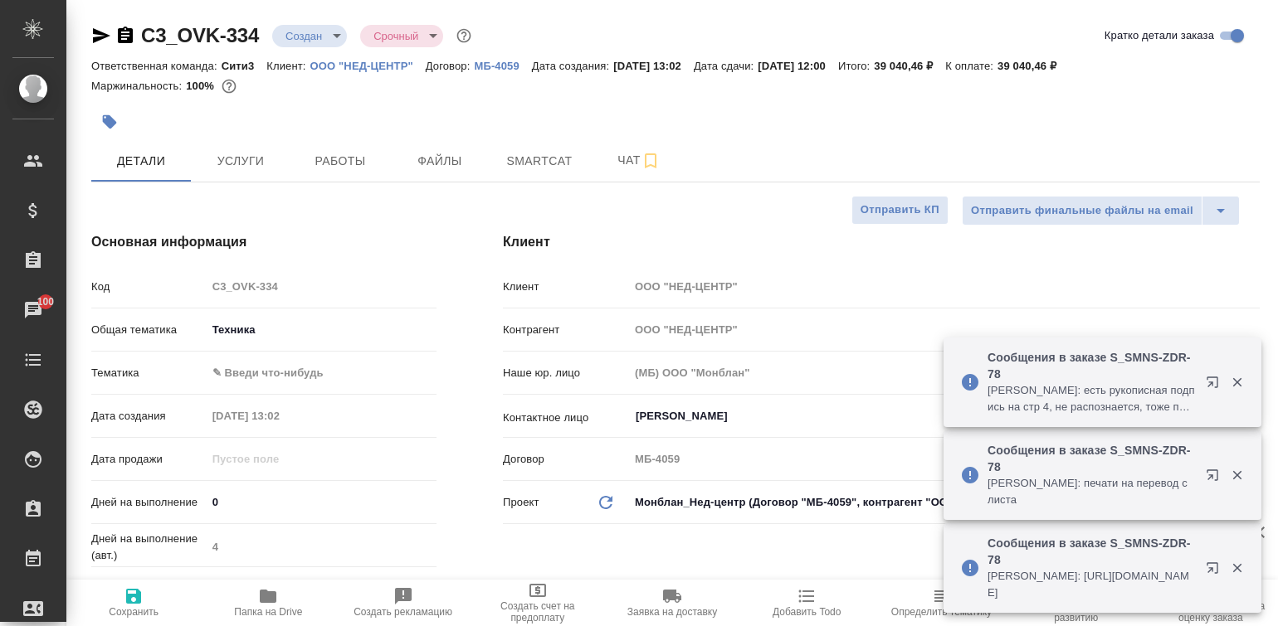
type textarea "x"
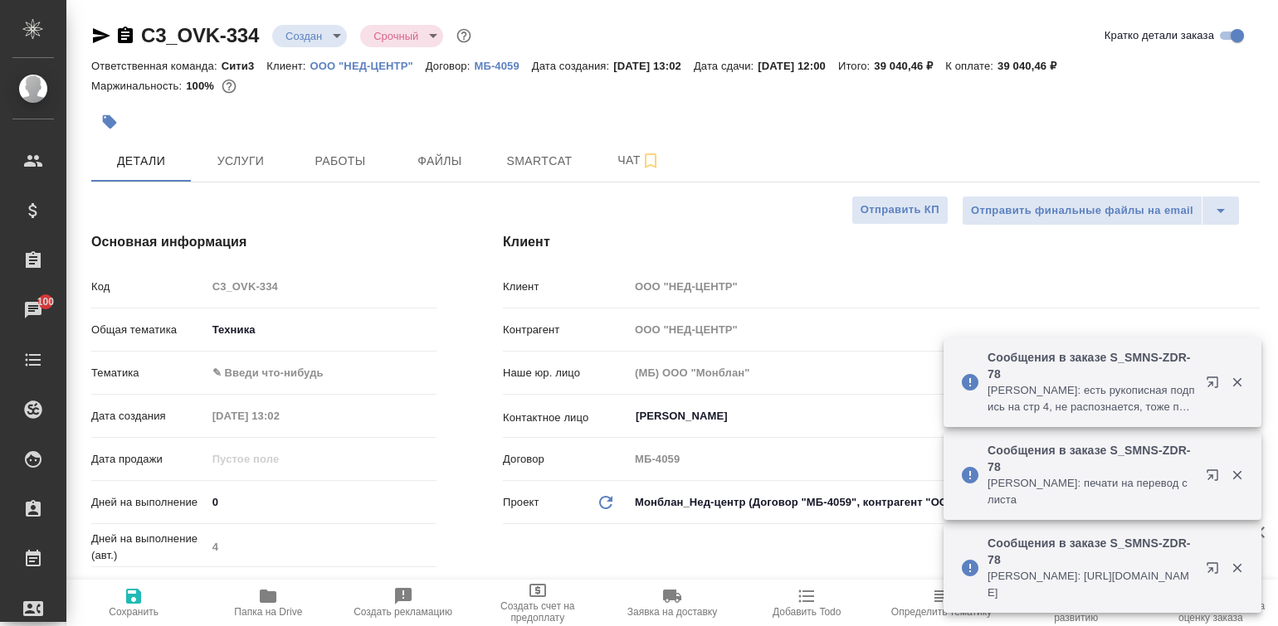
type textarea "x"
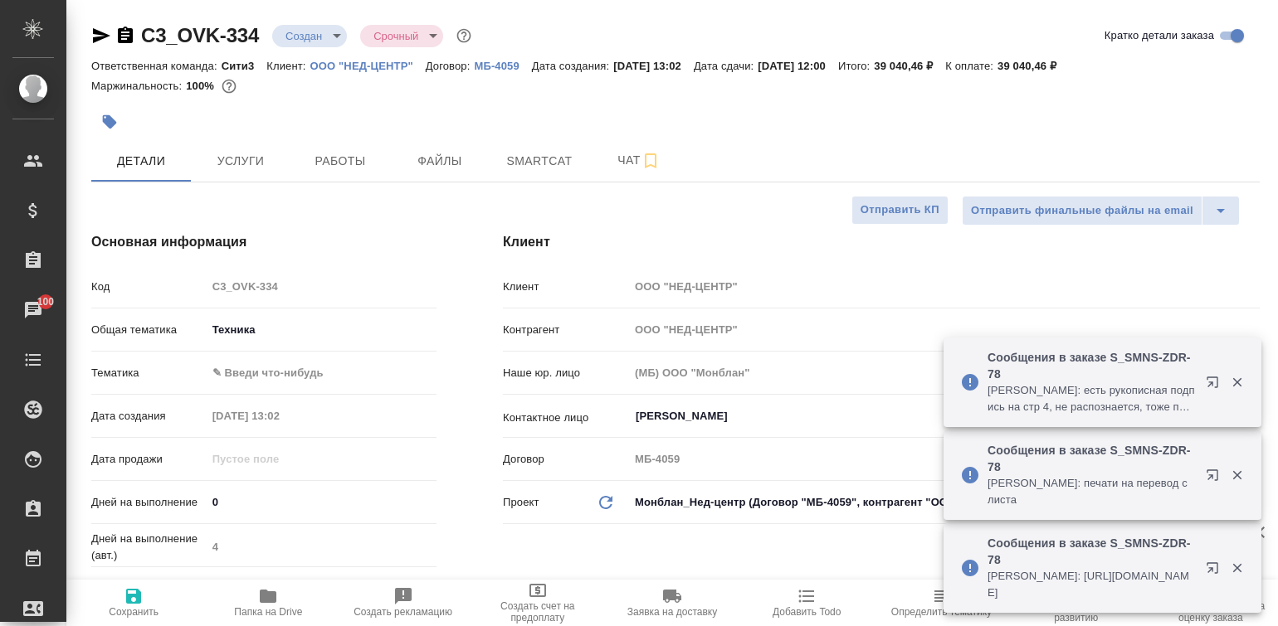
type textarea "x"
